Goal: Information Seeking & Learning: Learn about a topic

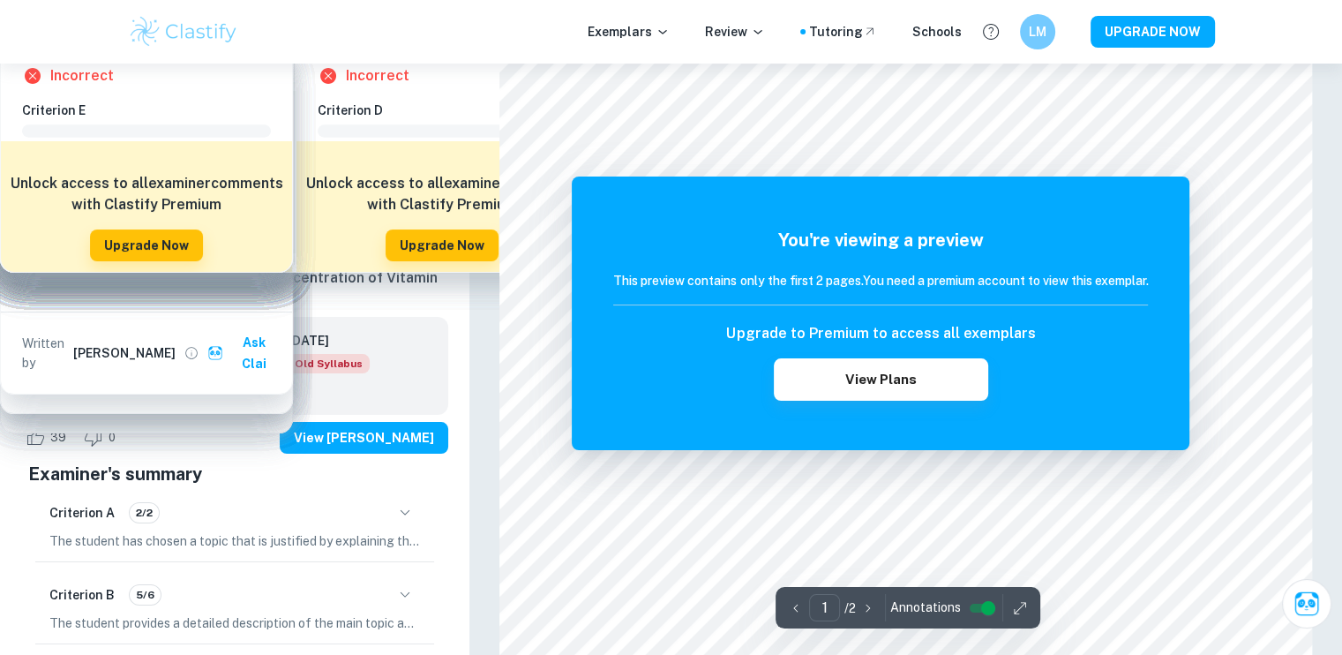
scroll to position [20, 0]
click at [741, 475] on div at bounding box center [916, 479] width 637 height 26
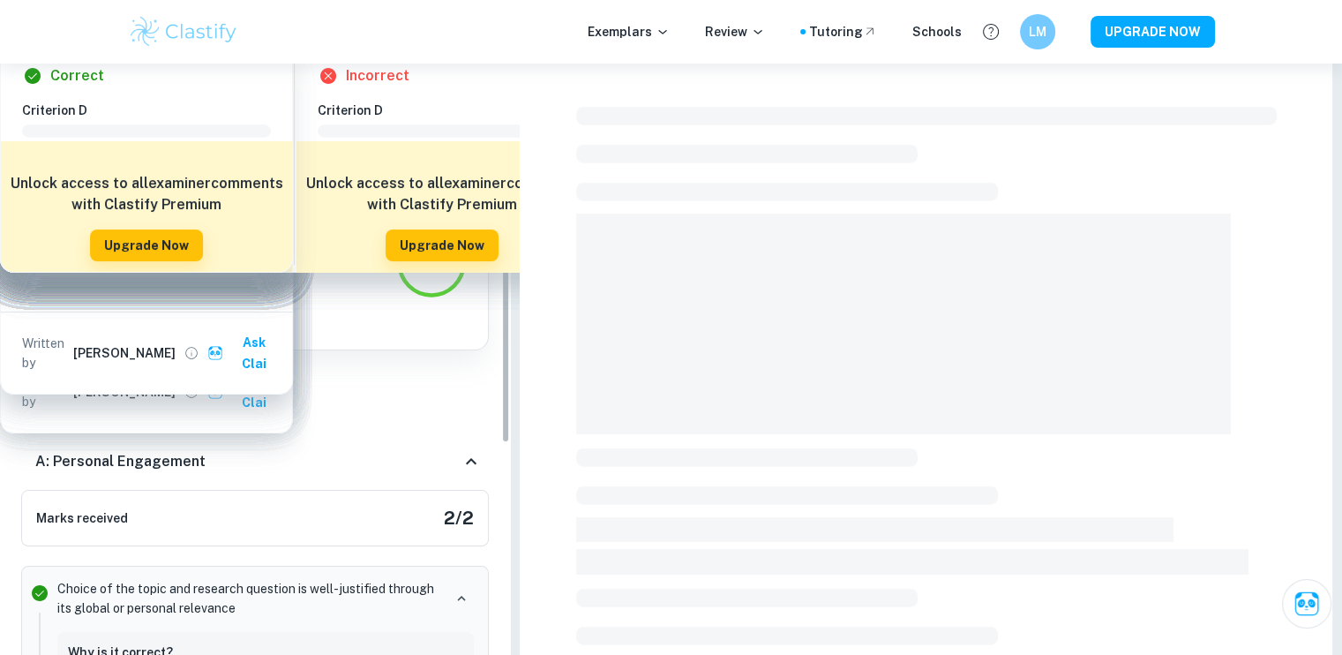
scroll to position [238, 0]
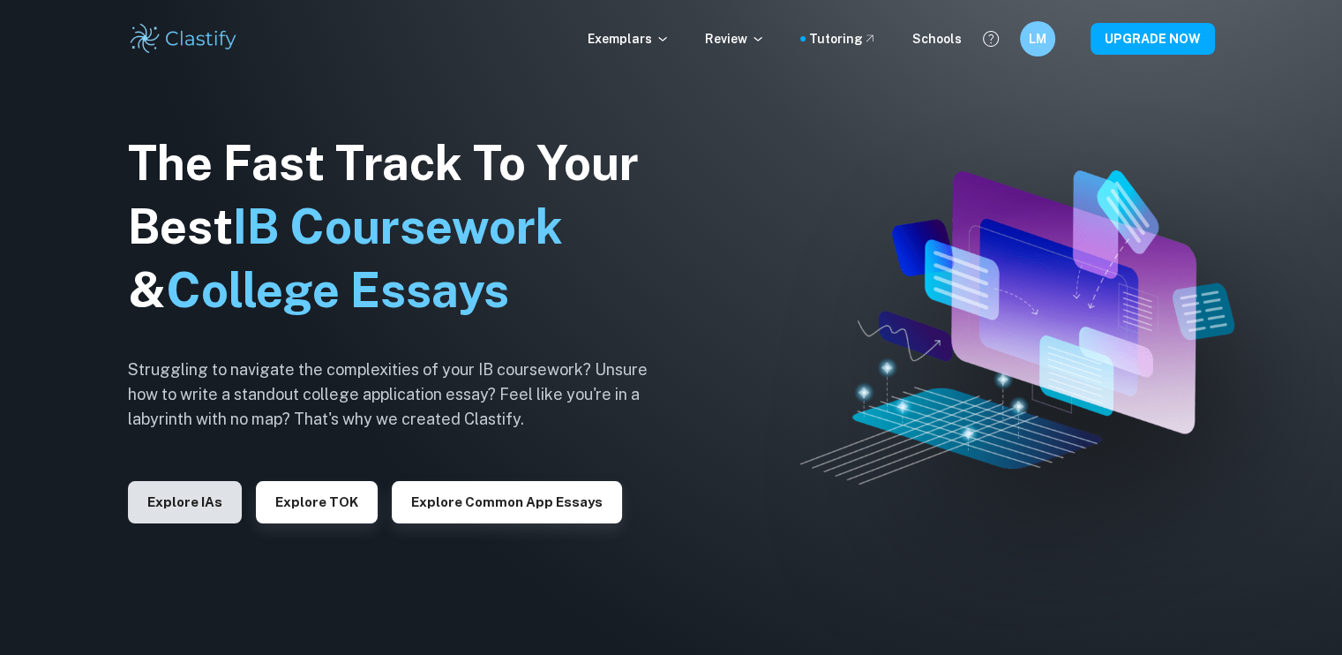
click at [184, 493] on button "Explore IAs" at bounding box center [185, 502] width 114 height 42
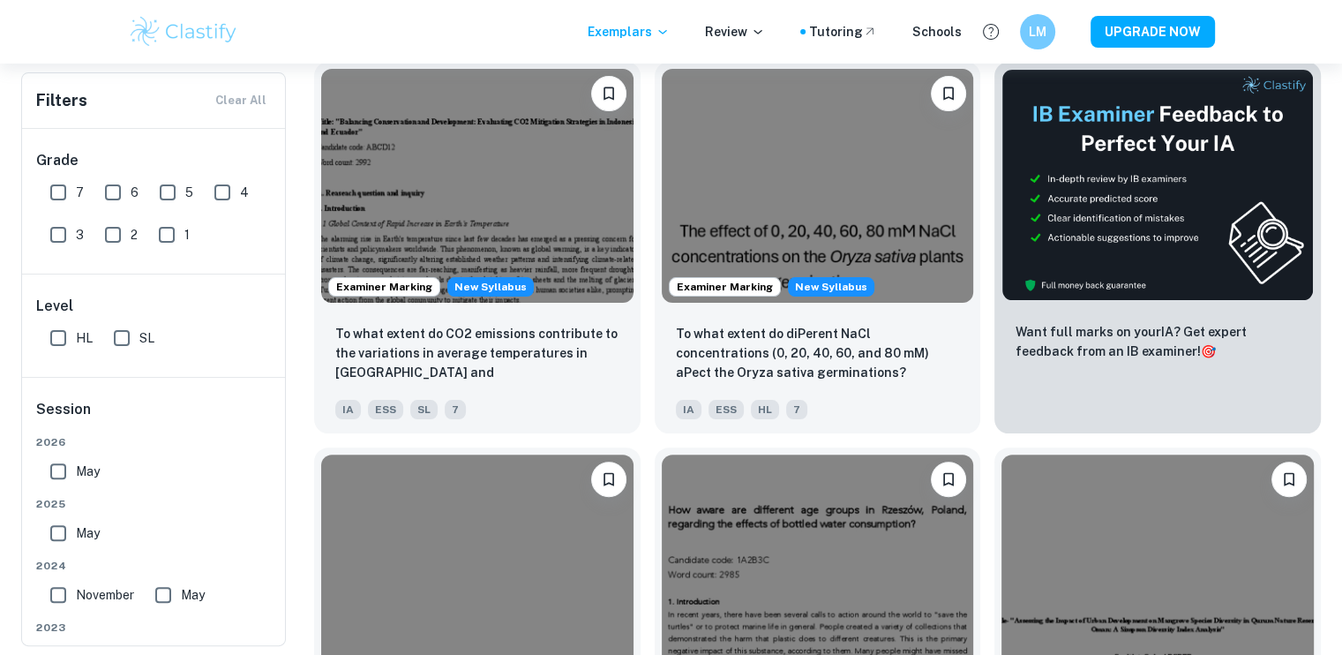
click at [117, 203] on input "6" at bounding box center [112, 192] width 35 height 35
checkbox input "true"
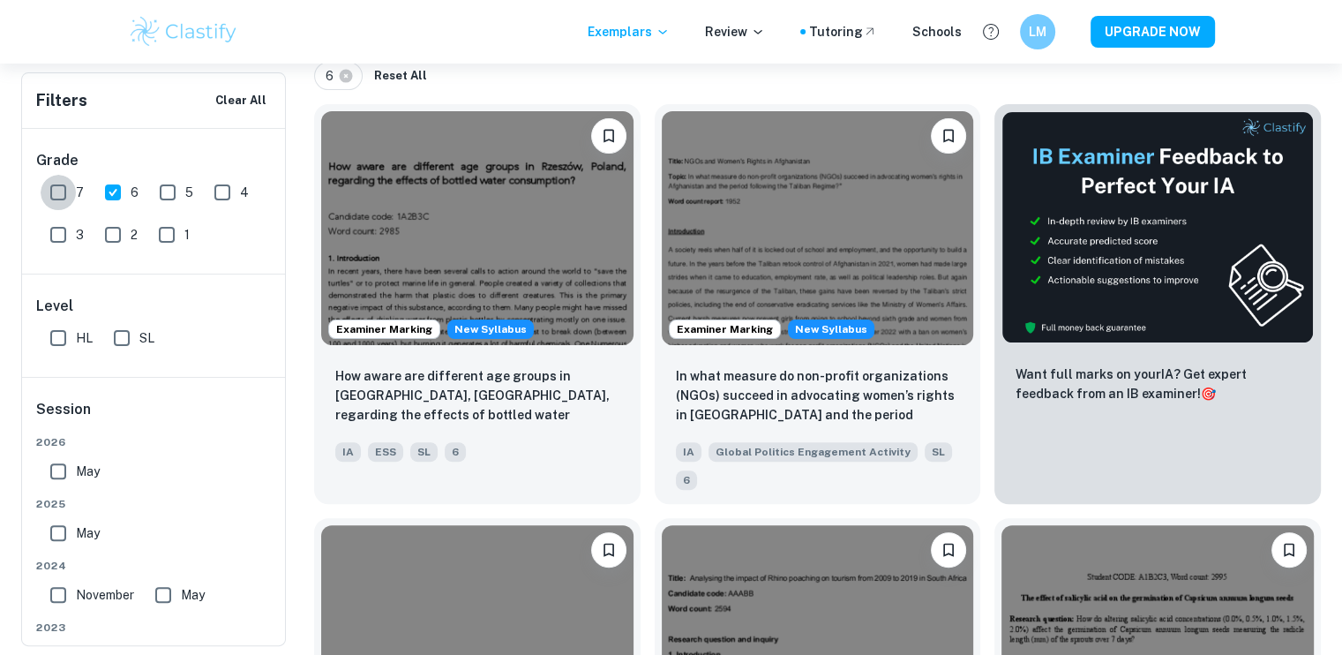
click at [41, 190] on input "7" at bounding box center [58, 192] width 35 height 35
checkbox input "true"
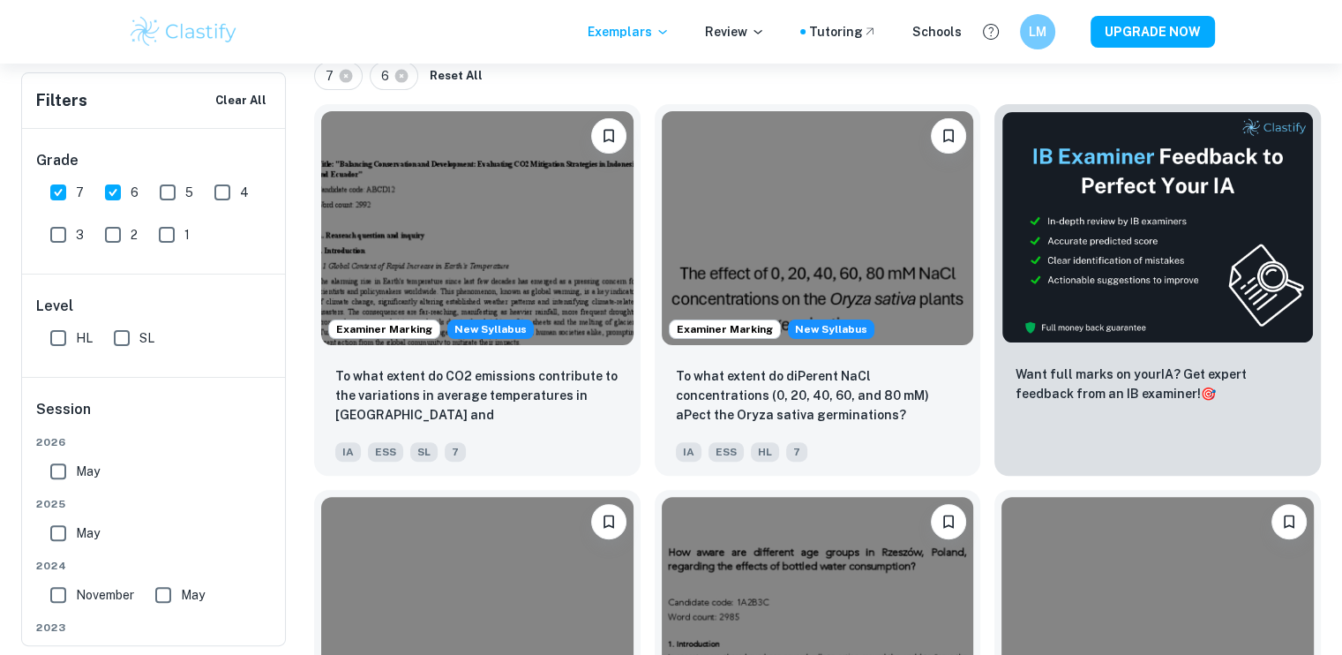
click at [60, 241] on input "3" at bounding box center [58, 234] width 35 height 35
click at [66, 239] on input "3" at bounding box center [58, 234] width 35 height 35
checkbox input "false"
click at [64, 350] on input "HL" at bounding box center [58, 337] width 35 height 35
checkbox input "true"
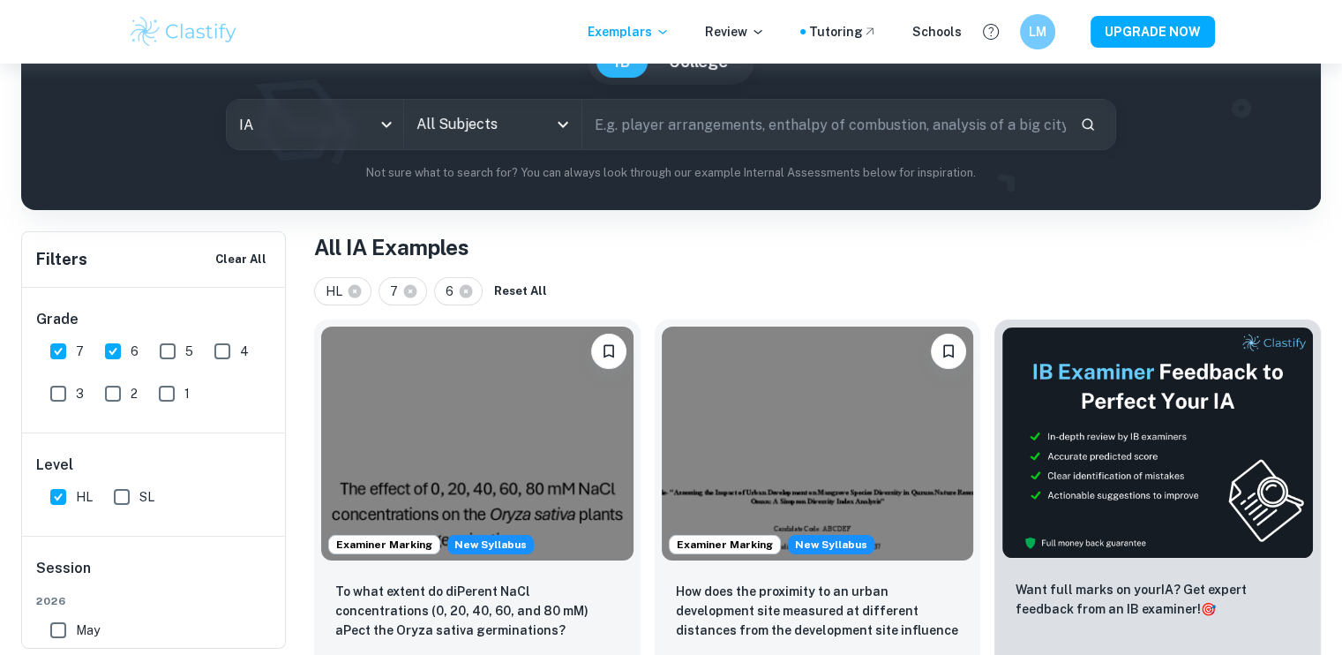
scroll to position [64, 0]
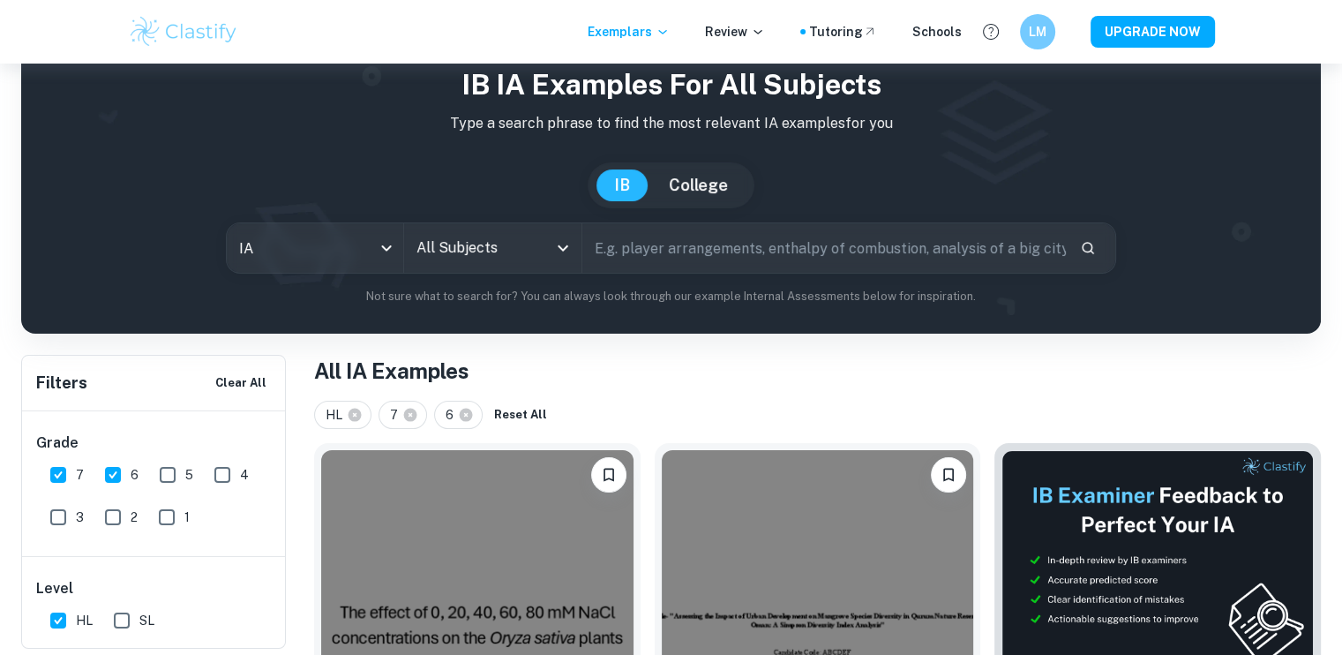
click at [459, 255] on input "All Subjects" at bounding box center [479, 248] width 134 height 34
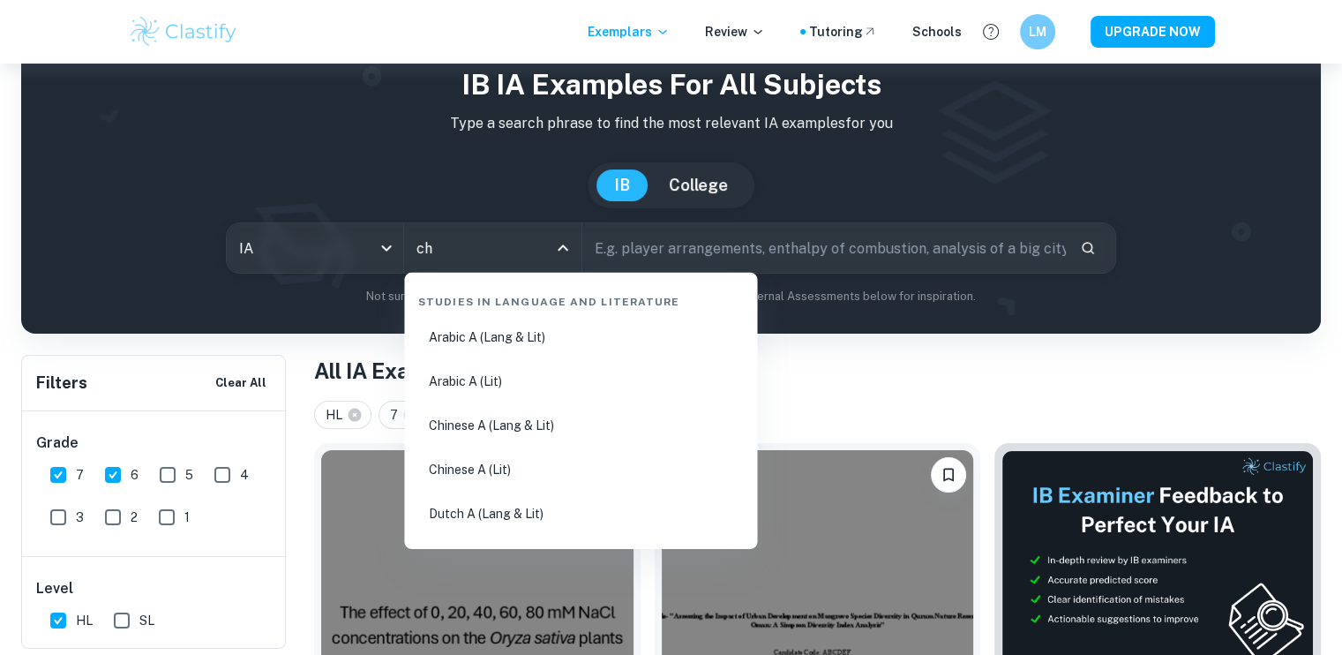
type input "che"
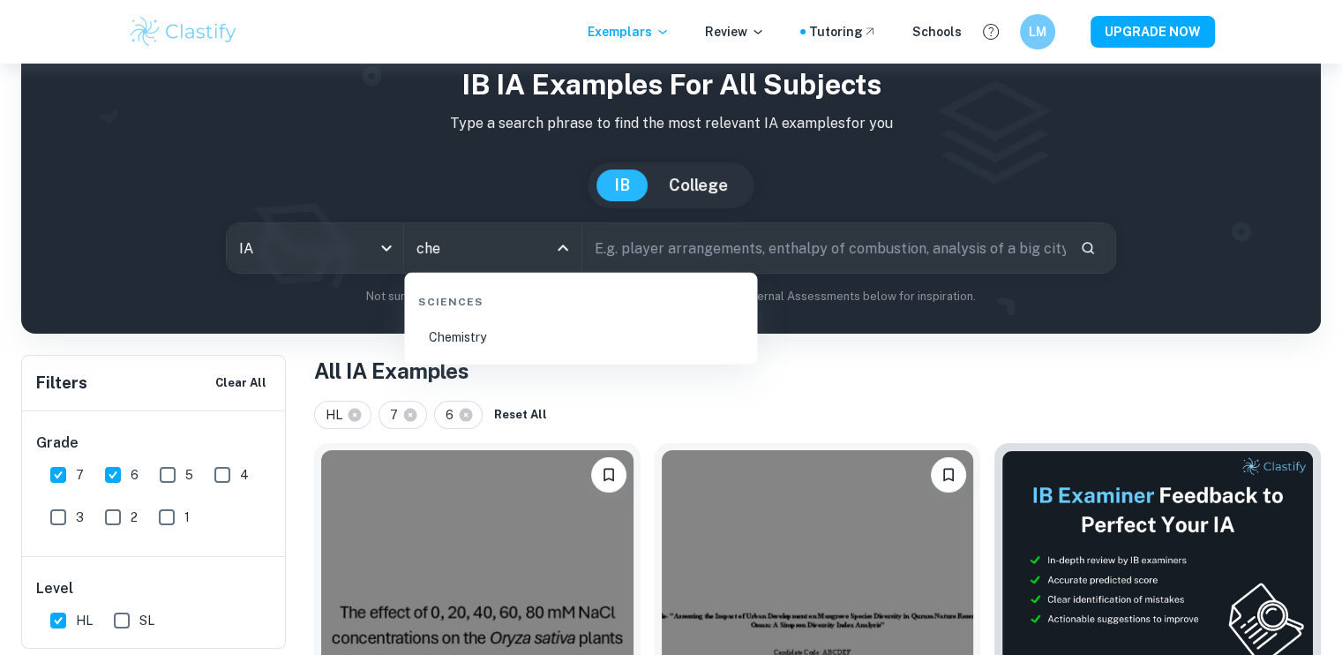
click at [526, 332] on li "Chemistry" at bounding box center [580, 337] width 339 height 41
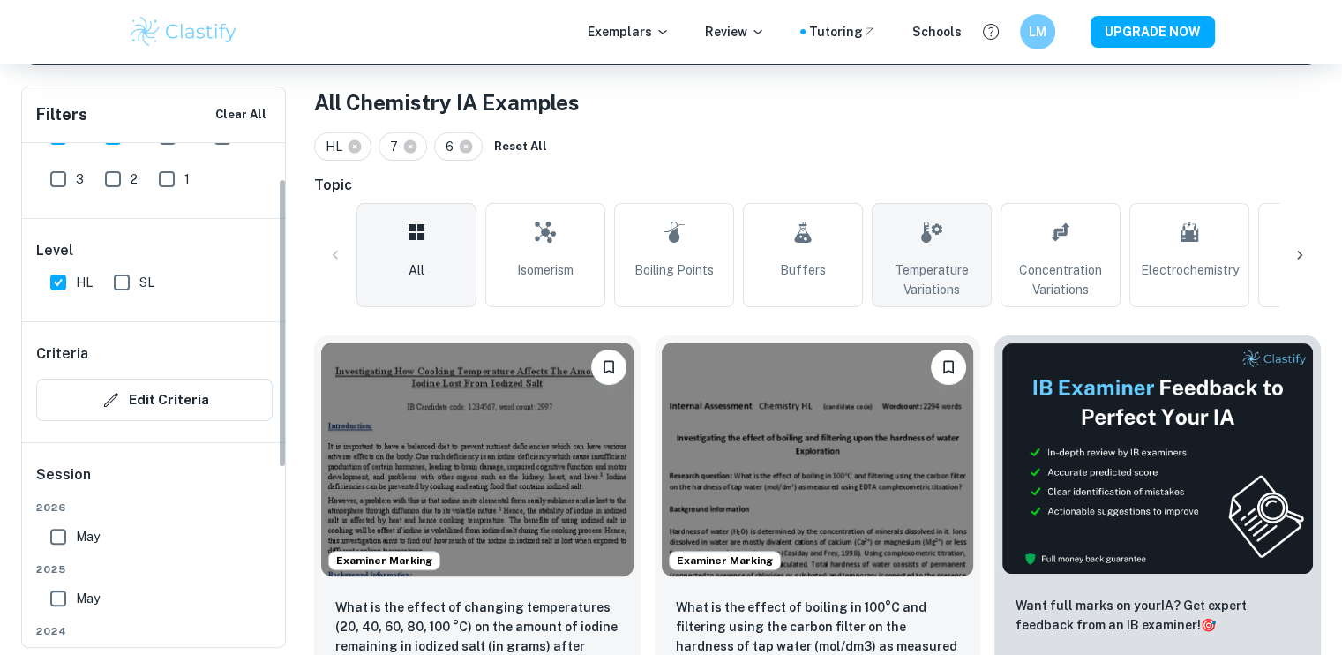
scroll to position [62, 0]
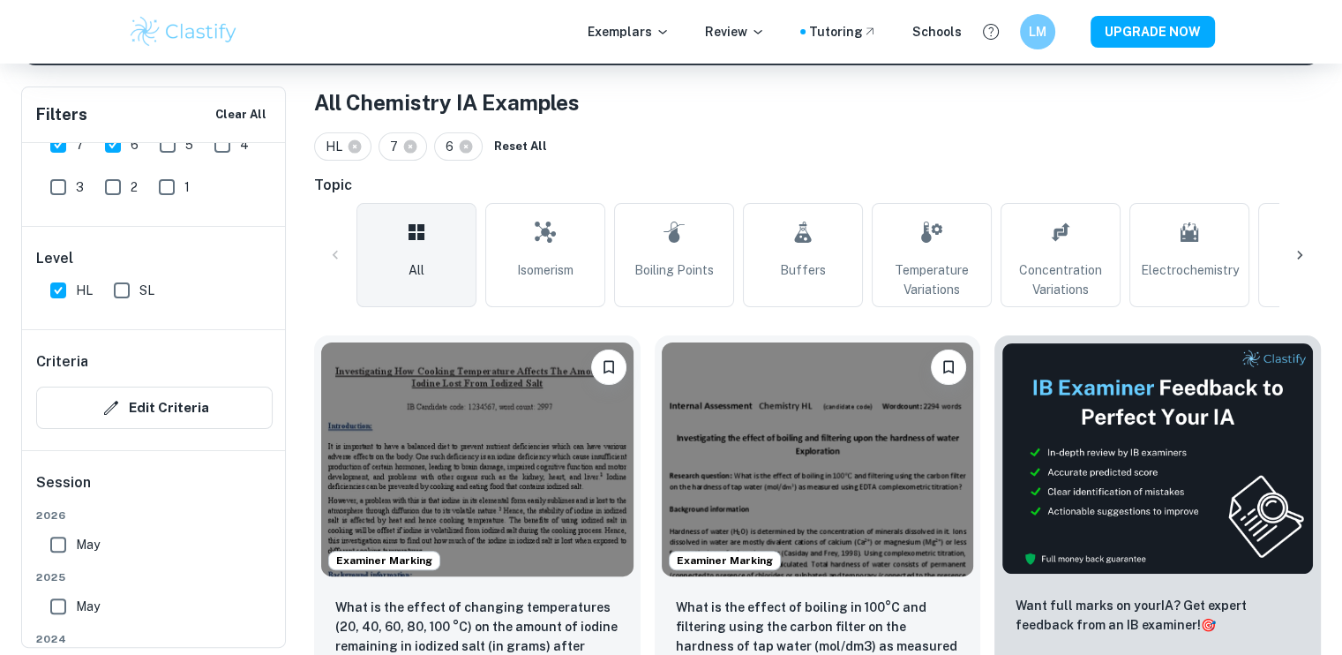
click at [1293, 243] on div at bounding box center [1300, 255] width 42 height 42
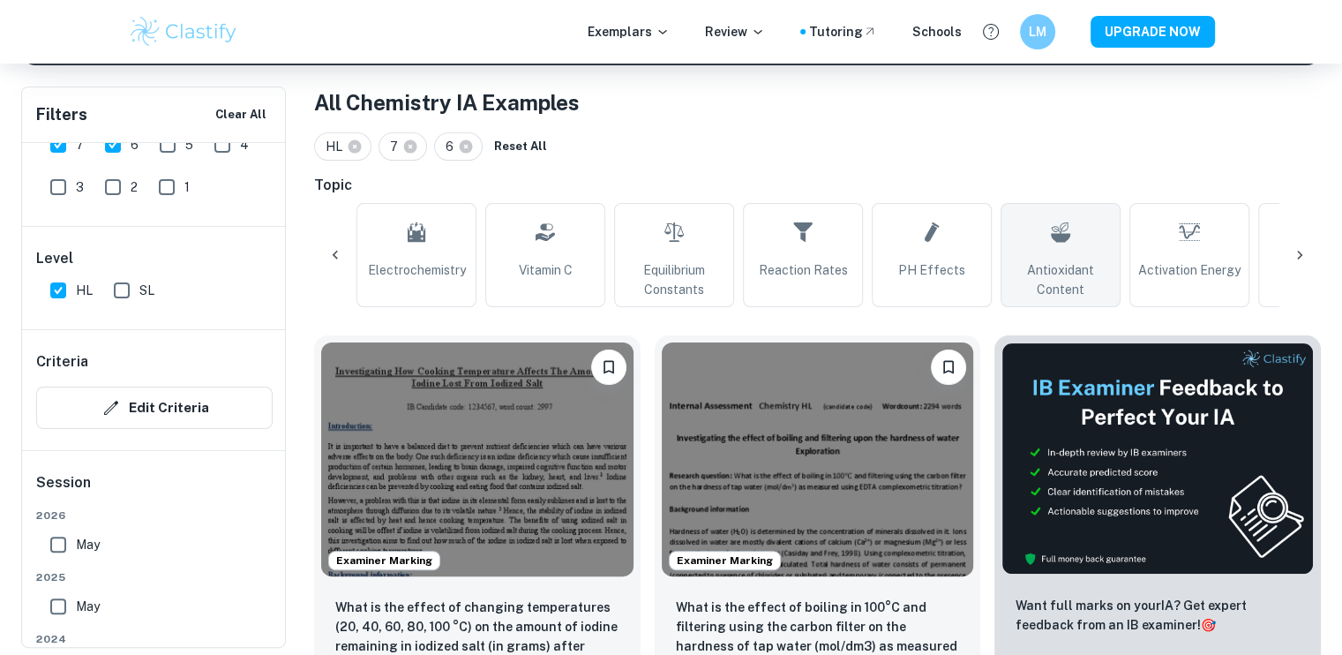
scroll to position [0, 828]
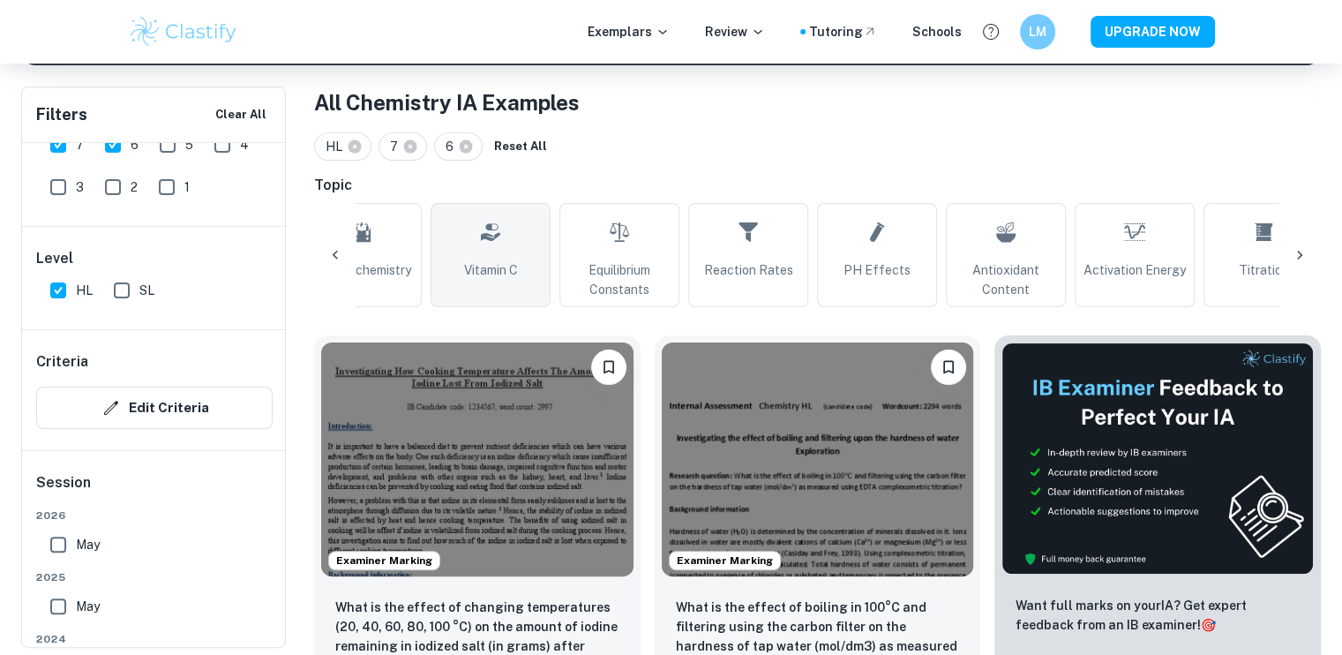
click at [531, 238] on link "Vitamin C" at bounding box center [491, 255] width 120 height 104
type input "Vitamin C"
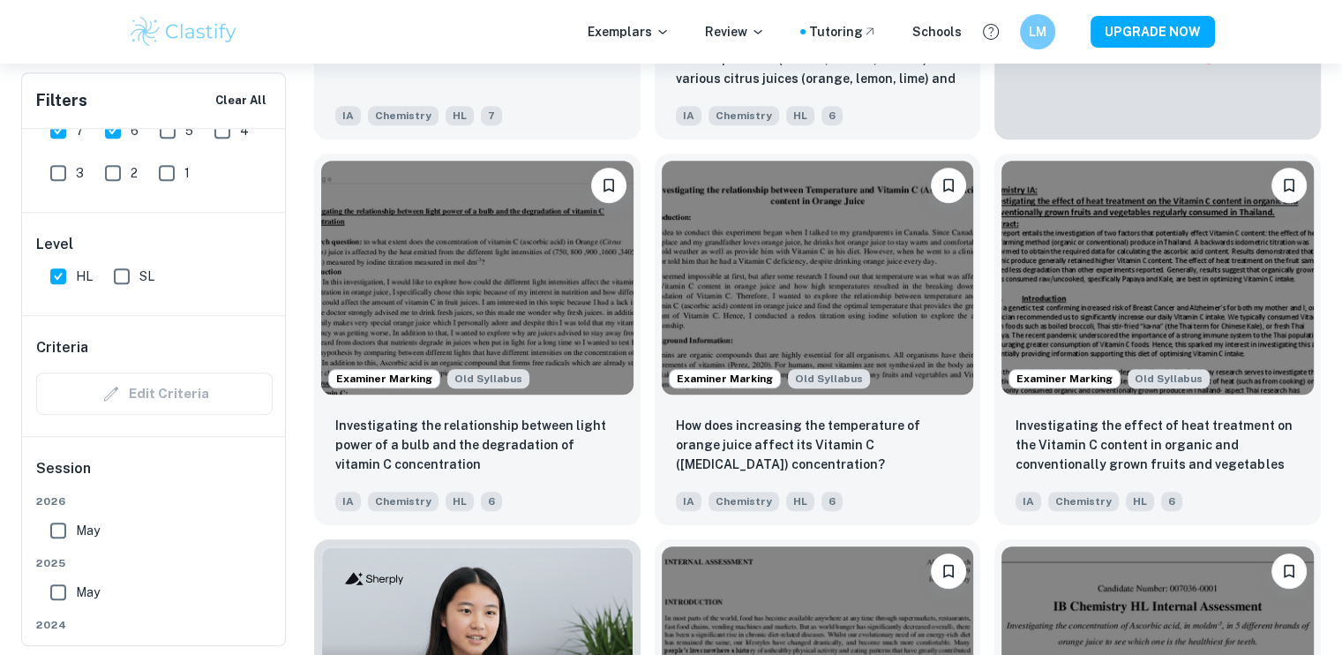
scroll to position [901, 0]
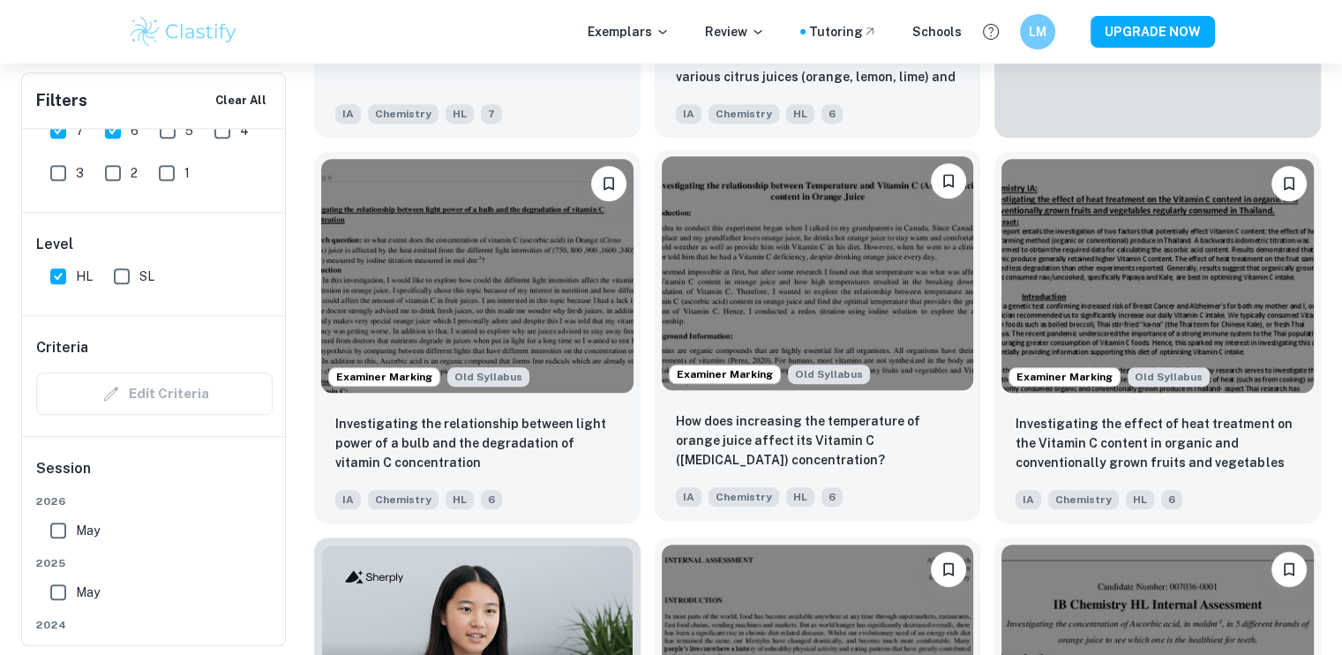
click at [724, 287] on img at bounding box center [818, 273] width 312 height 234
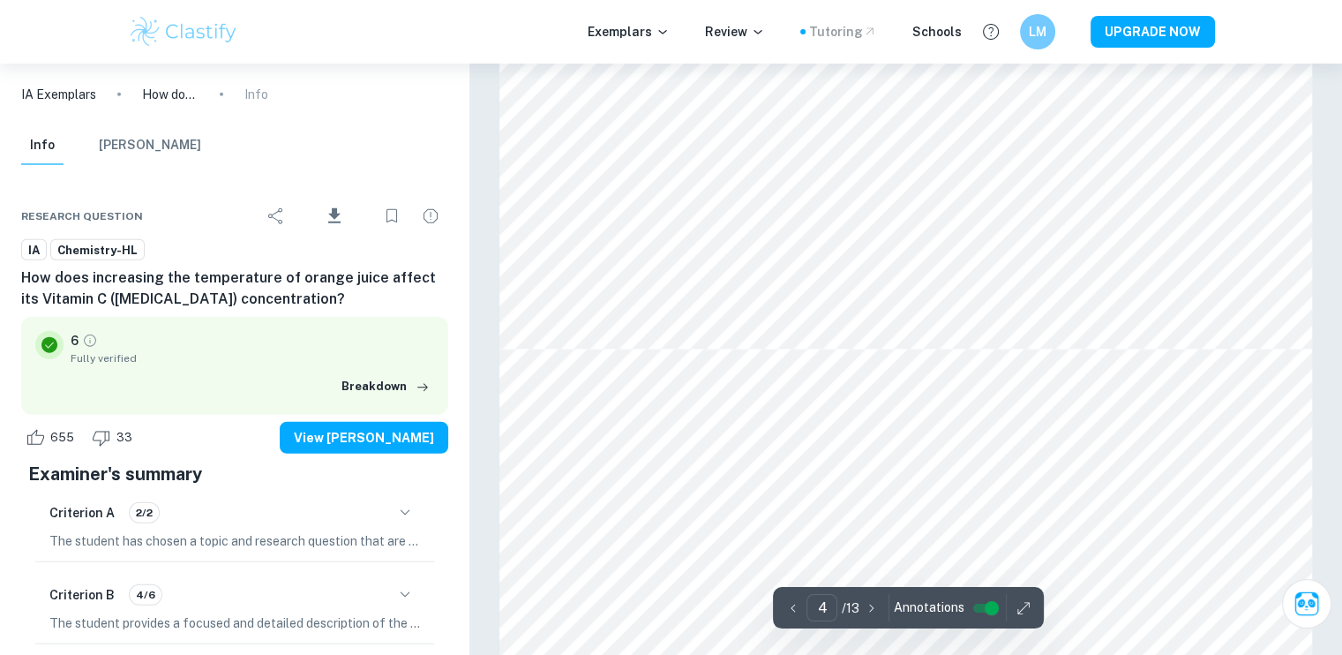
type input "5"
